Goal: Find specific page/section: Find specific page/section

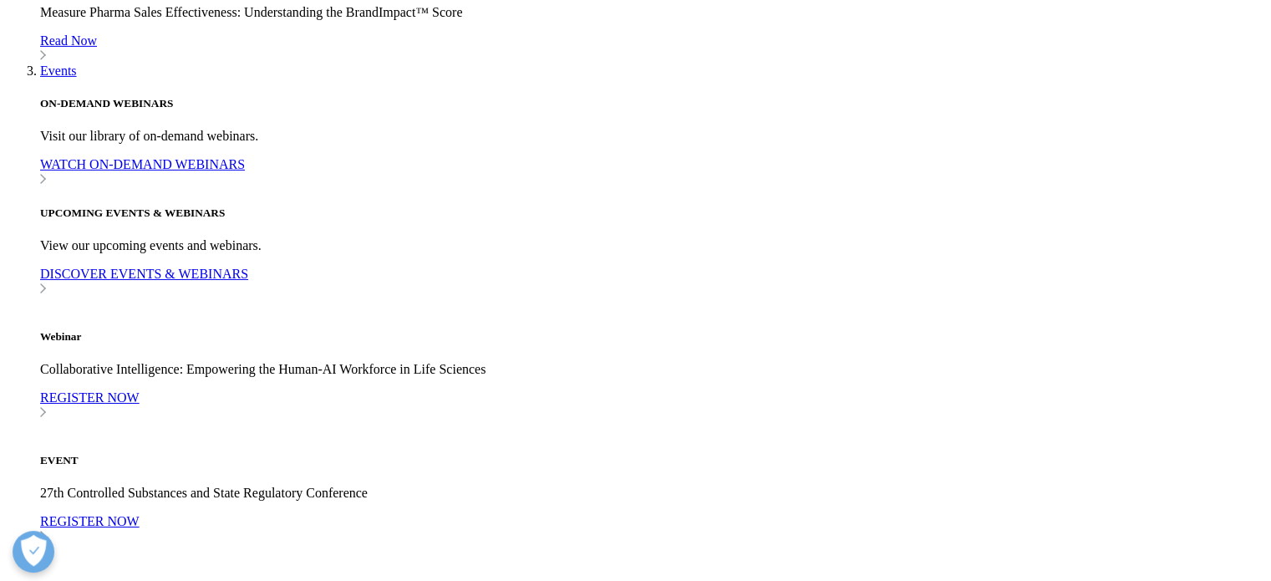
scroll to position [5629, 0]
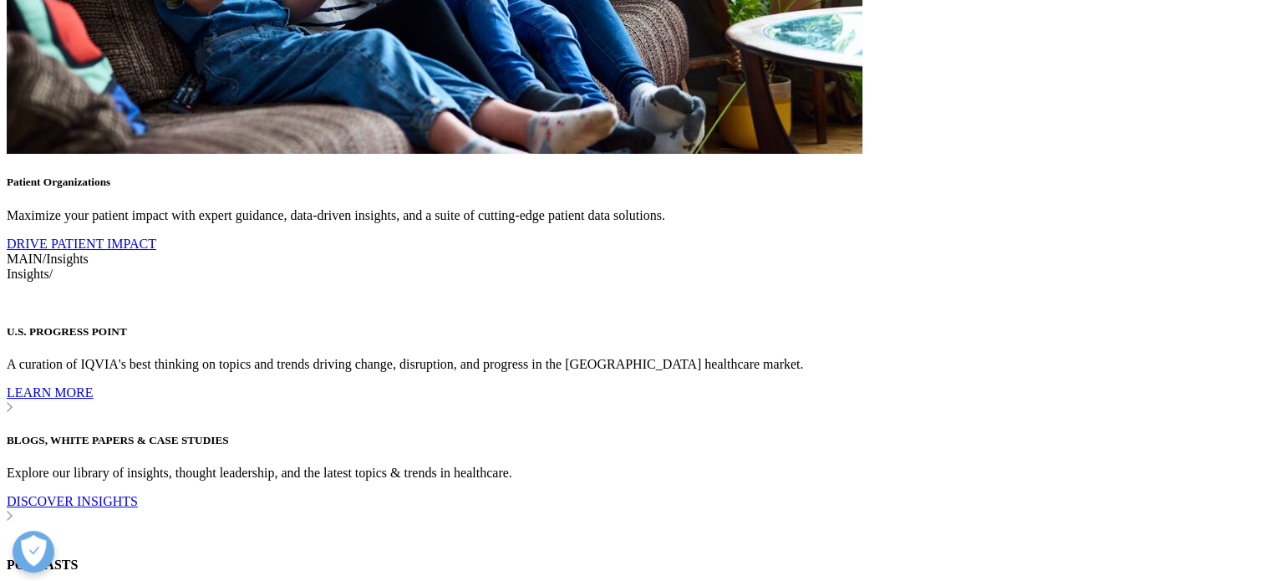
scroll to position [0, 0]
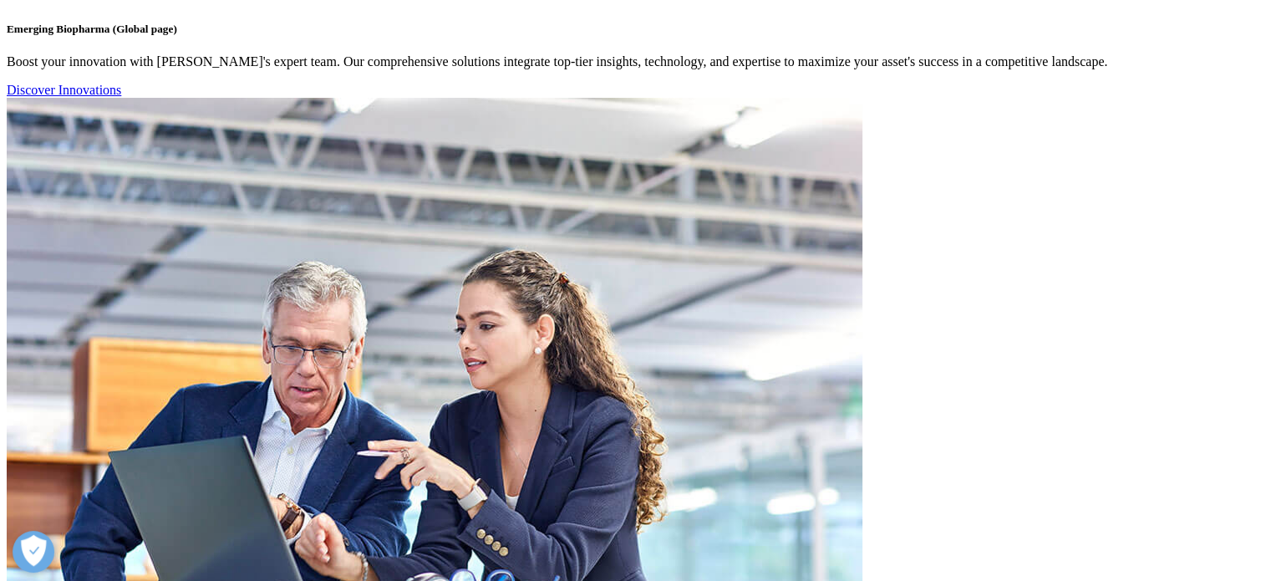
scroll to position [4876, 0]
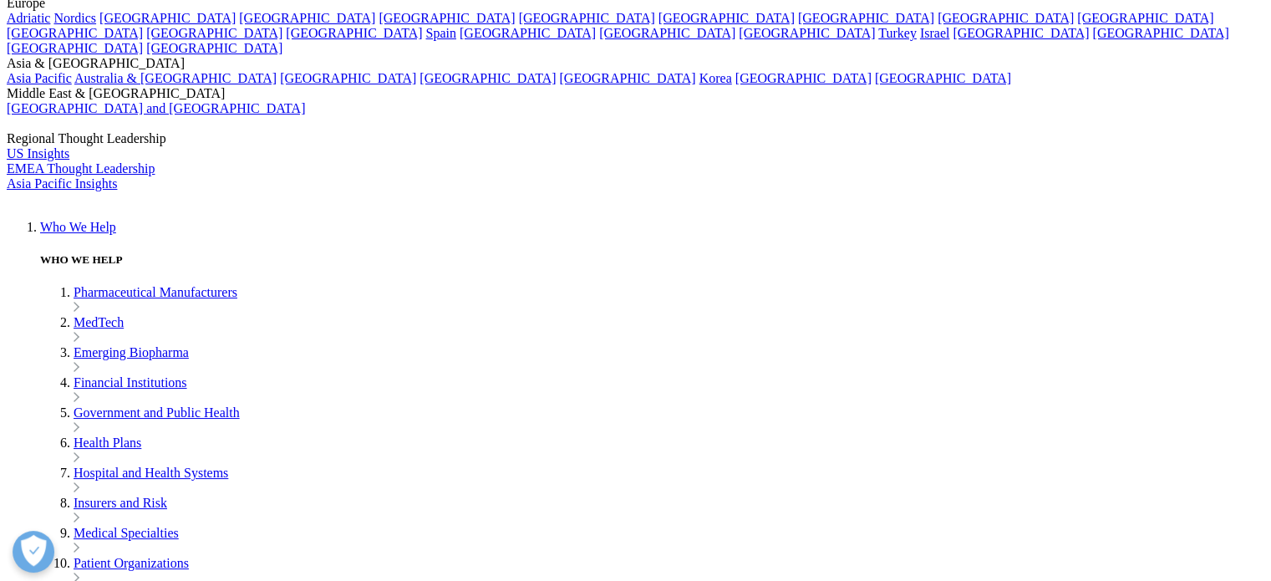
scroll to position [0, 0]
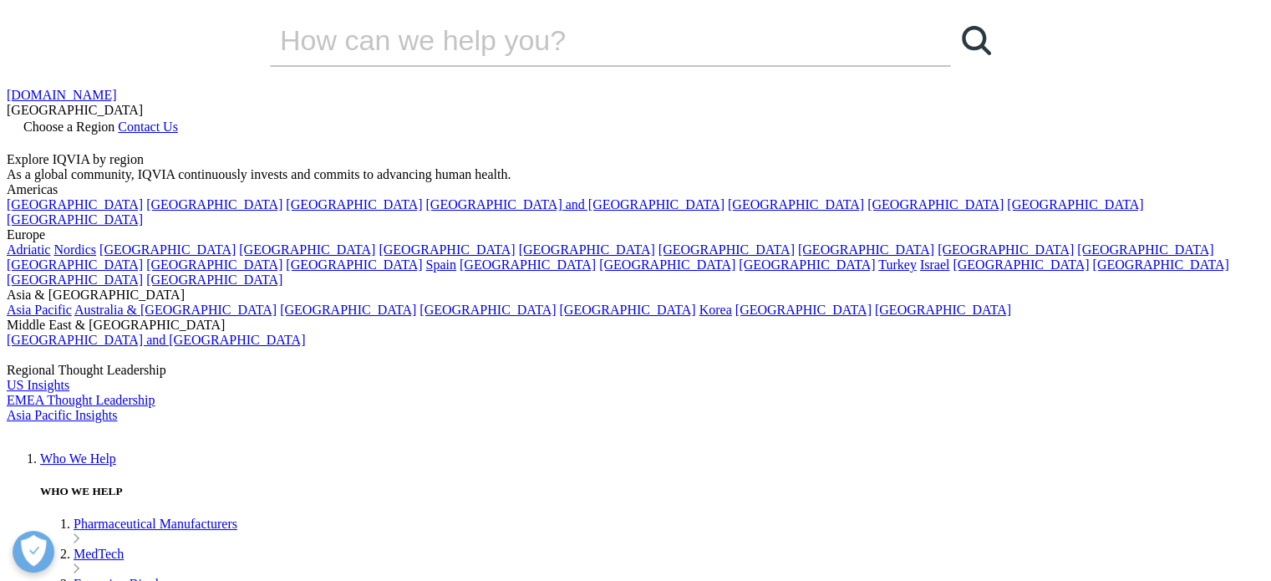
click at [140, 435] on img at bounding box center [74, 435] width 134 height 0
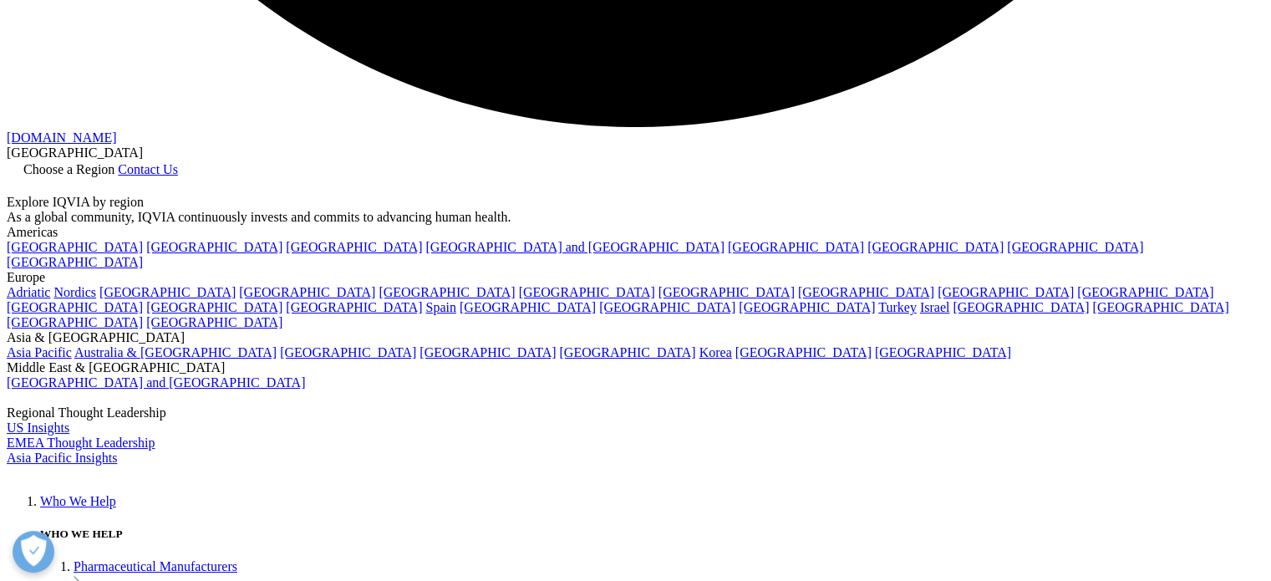
scroll to position [3762, 0]
